Goal: Information Seeking & Learning: Check status

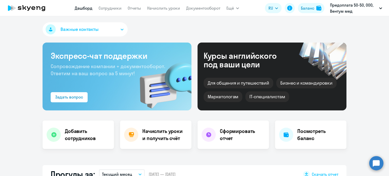
select select "30"
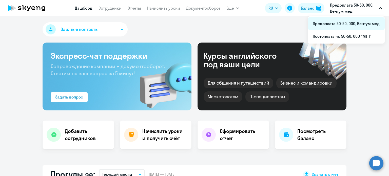
click at [358, 21] on li "Предоплата 50-50, ООО, Вентум мед" at bounding box center [346, 23] width 77 height 13
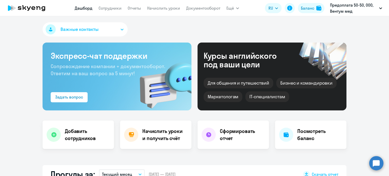
select select "30"
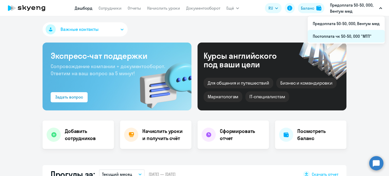
click at [357, 33] on li "Постоплата чк 50-50, ООО "МТП"" at bounding box center [346, 36] width 77 height 13
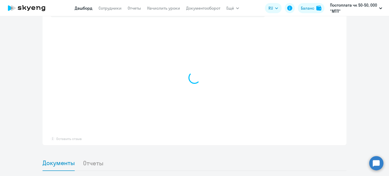
scroll to position [302, 0]
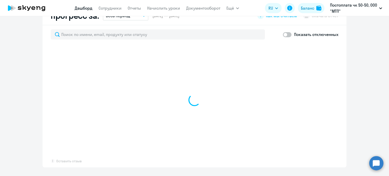
select select "30"
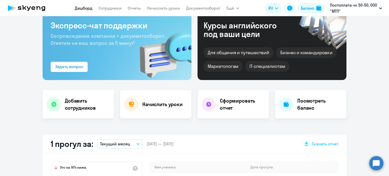
scroll to position [0, 0]
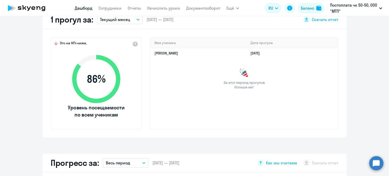
select select "30"
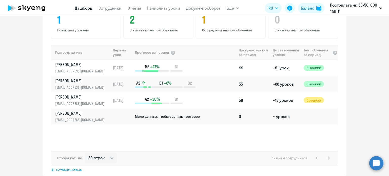
scroll to position [325, 0]
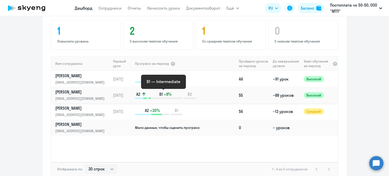
click at [173, 95] on p "B1 +8%" at bounding box center [165, 94] width 34 height 6
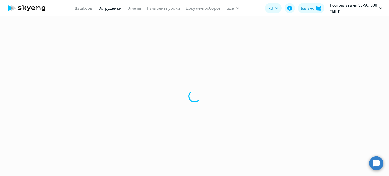
select select "english"
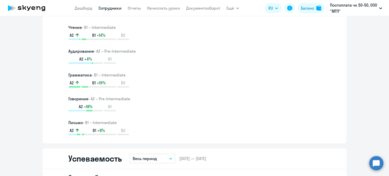
scroll to position [275, 0]
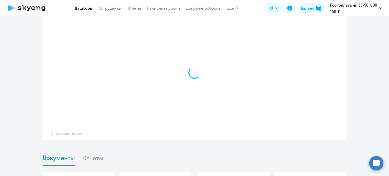
select select "30"
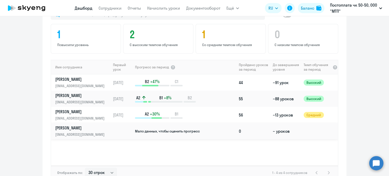
scroll to position [302, 0]
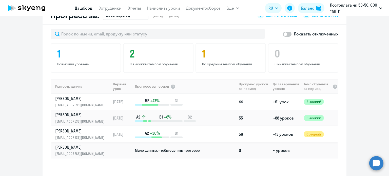
click at [187, 133] on div "A2 +30% B1" at bounding box center [186, 134] width 102 height 8
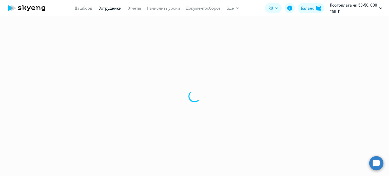
select select "english"
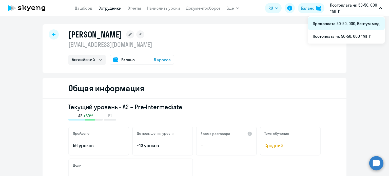
click at [334, 28] on li "Предоплата 50-50, ООО, Вентум мед" at bounding box center [346, 23] width 77 height 13
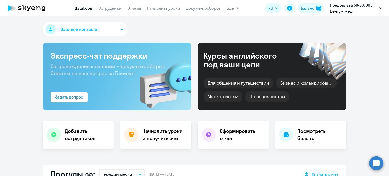
select select "30"
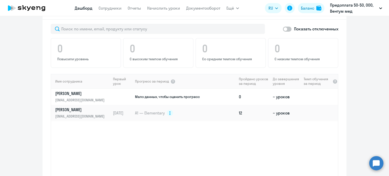
scroll to position [331, 0]
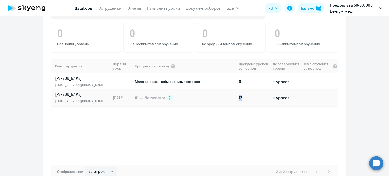
drag, startPoint x: 237, startPoint y: 90, endPoint x: 243, endPoint y: 89, distance: 6.1
click at [243, 90] on td "12" at bounding box center [254, 98] width 34 height 16
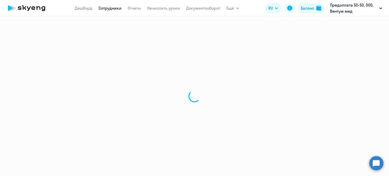
select select "english"
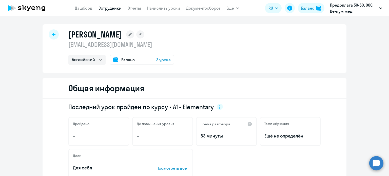
drag, startPoint x: 243, startPoint y: 89, endPoint x: 199, endPoint y: 97, distance: 44.6
click at [199, 97] on div "Общая информация" at bounding box center [195, 88] width 304 height 21
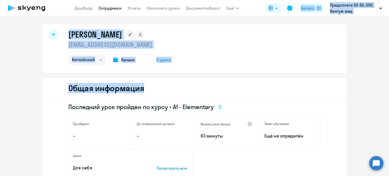
drag, startPoint x: 199, startPoint y: 97, endPoint x: 275, endPoint y: 5, distance: 119.3
click at [275, 5] on app-root "Дашборд Сотрудники Отчеты Начислить уроки Документооборот Ещё Дашборд Сотрудник…" at bounding box center [194, 88] width 389 height 176
drag, startPoint x: 275, startPoint y: 5, endPoint x: 314, endPoint y: 26, distance: 44.3
click at [314, 26] on app-root "Дашборд Сотрудники Отчеты Начислить уроки Документооборот Ещё Дашборд Сотрудник…" at bounding box center [194, 88] width 389 height 176
click at [254, 93] on div "Общая информация" at bounding box center [195, 88] width 304 height 21
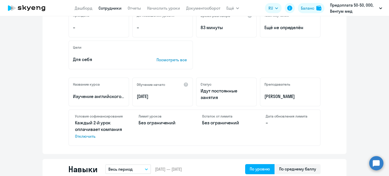
scroll to position [109, 0]
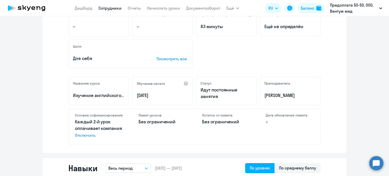
drag, startPoint x: 254, startPoint y: 93, endPoint x: 298, endPoint y: 44, distance: 66.4
click at [298, 44] on div "Последний урок пройден по курсу • A1 - Elementary Пройдено – До повышения уровн…" at bounding box center [195, 71] width 304 height 164
click at [298, 44] on div "Цели Для себя Посмотреть все" at bounding box center [194, 54] width 252 height 29
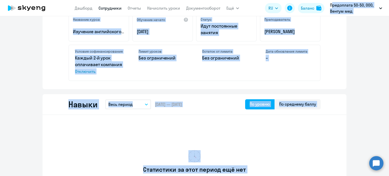
drag, startPoint x: 298, startPoint y: 44, endPoint x: 362, endPoint y: -31, distance: 98.0
click at [362, 0] on html "Дашборд Сотрудники Отчеты Начислить уроки Документооборот Ещё Дашборд Сотрудник…" at bounding box center [194, 88] width 389 height 176
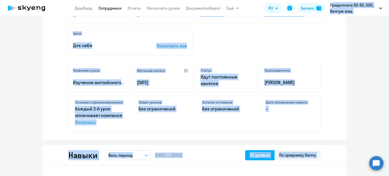
click at [241, 33] on div "Цели Для себя Посмотреть все" at bounding box center [194, 41] width 252 height 29
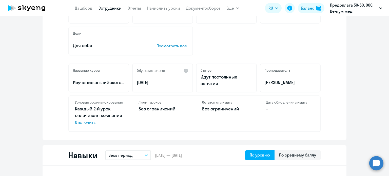
scroll to position [0, 0]
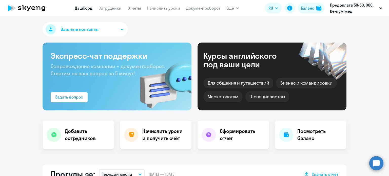
select select "30"
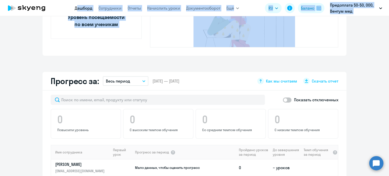
scroll to position [209, 0]
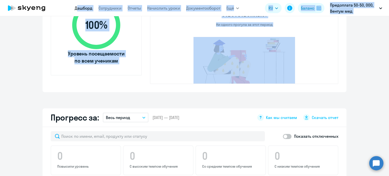
drag, startPoint x: 25, startPoint y: 81, endPoint x: 65, endPoint y: 15, distance: 76.9
click at [65, 15] on app-root "Дашборд Сотрудники Отчеты Начислить уроки Документооборот Ещё Дашборд Сотрудник…" at bounding box center [194, 88] width 389 height 176
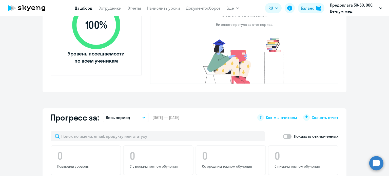
click at [64, 93] on div "Важные контакты Экспресс-чат поддержки Сопровождение компании + документооборот…" at bounding box center [194, 96] width 389 height 160
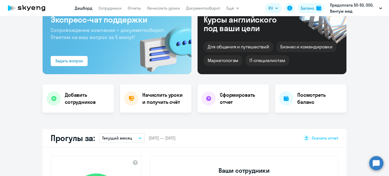
scroll to position [0, 0]
